Goal: Use online tool/utility: Utilize a website feature to perform a specific function

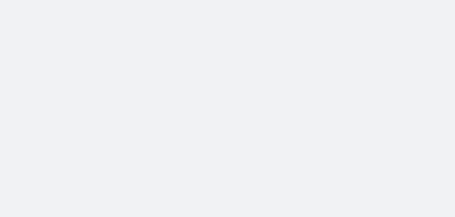
click at [374, 101] on body at bounding box center [227, 108] width 455 height 217
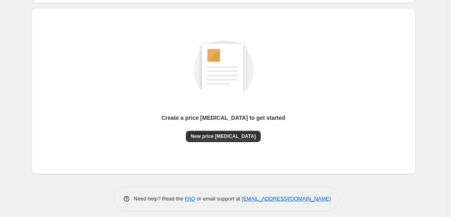
scroll to position [85, 0]
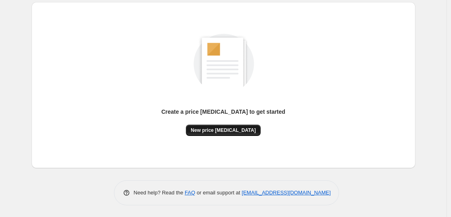
click at [238, 133] on span "New price change job" at bounding box center [223, 130] width 65 height 6
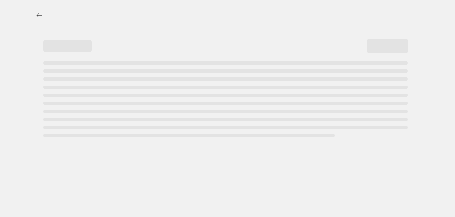
select select "percentage"
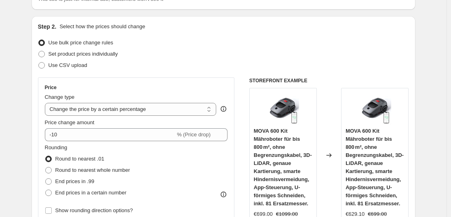
scroll to position [126, 0]
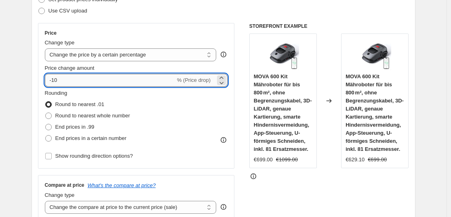
click at [108, 78] on input "-10" at bounding box center [110, 80] width 131 height 13
type input "-1"
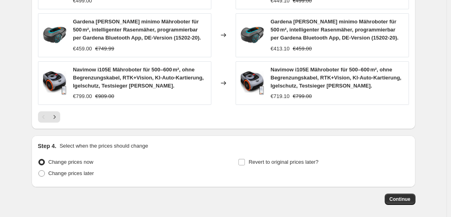
scroll to position [634, 0]
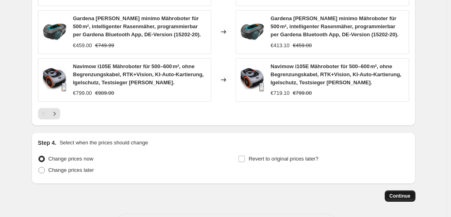
type input "-38"
click at [398, 192] on button "Continue" at bounding box center [400, 196] width 31 height 11
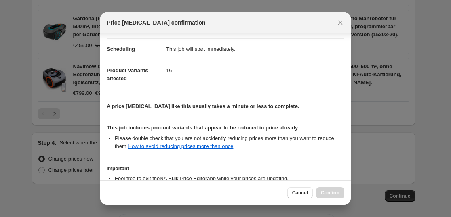
scroll to position [123, 0]
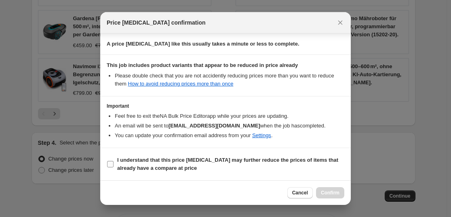
click at [306, 158] on b "I understand that this price change job may further reduce the prices of items …" at bounding box center [227, 164] width 221 height 14
click at [114, 161] on input "I understand that this price change job may further reduce the prices of items …" at bounding box center [110, 164] width 6 height 6
checkbox input "true"
click at [336, 194] on span "Confirm" at bounding box center [330, 193] width 19 height 6
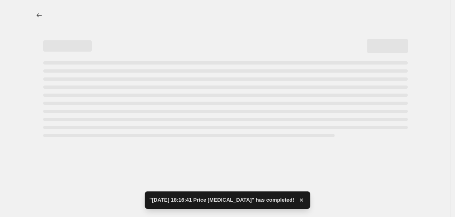
select select "percentage"
